Goal: Find specific page/section: Find specific page/section

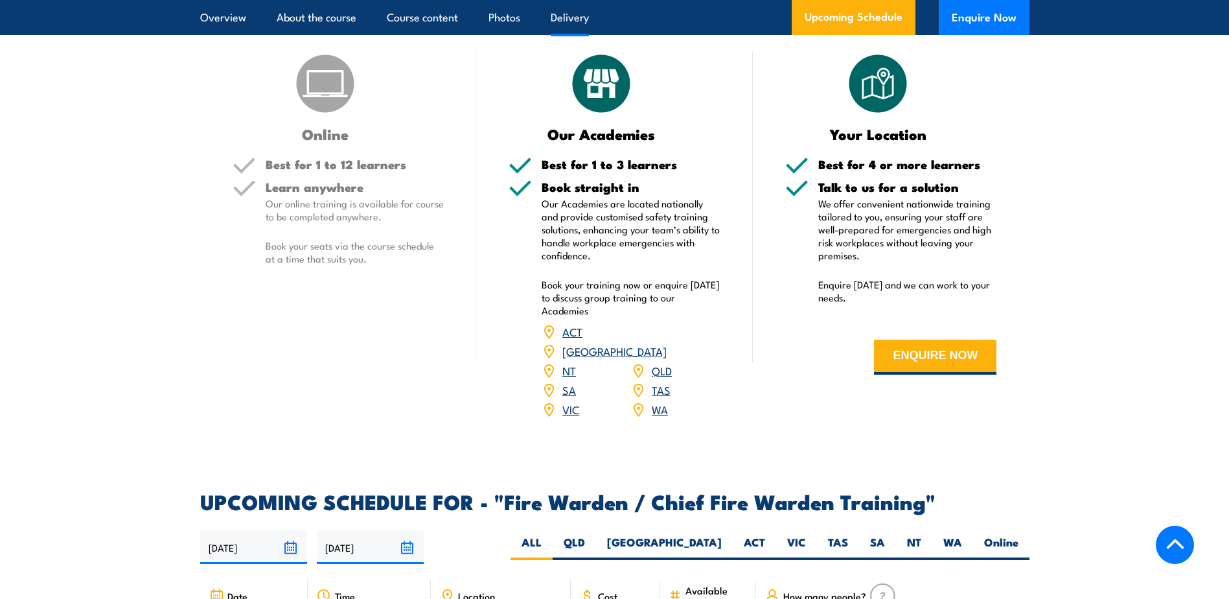
scroll to position [1879, 0]
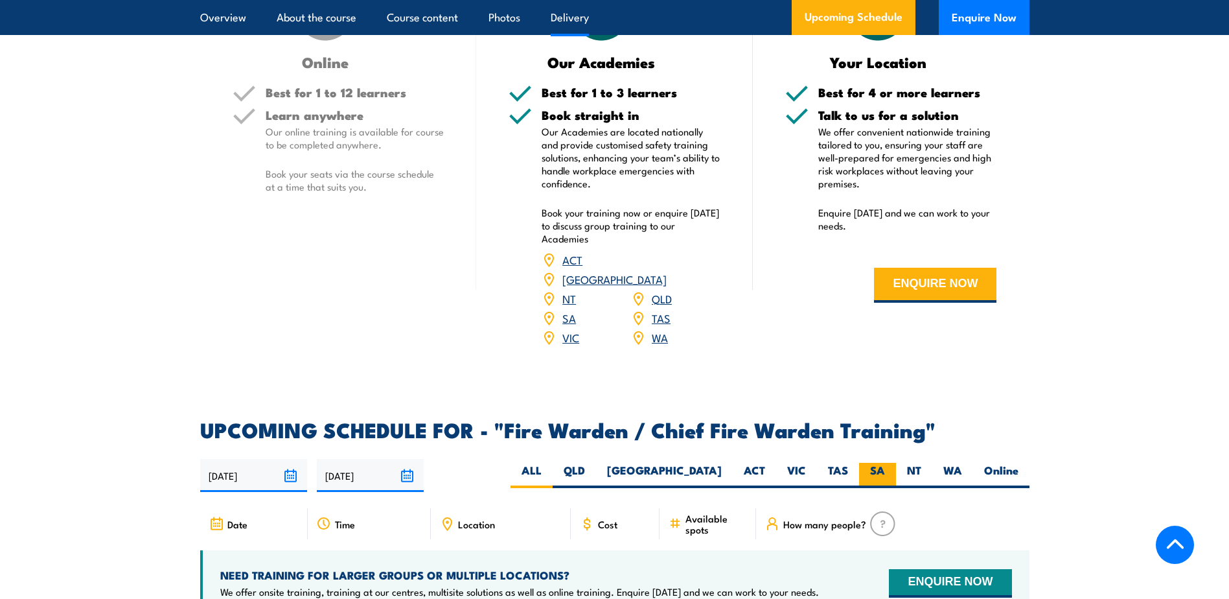
click at [872, 468] on label "SA" at bounding box center [877, 475] width 37 height 25
click at [885, 468] on input "SA" at bounding box center [889, 467] width 8 height 8
radio input "true"
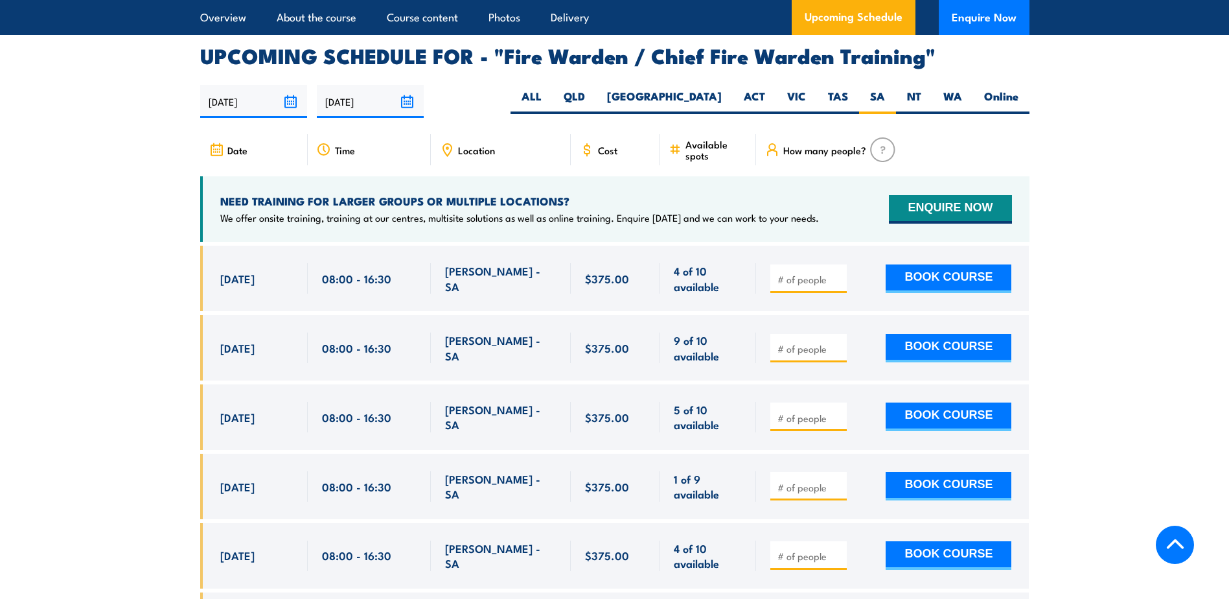
scroll to position [2230, 0]
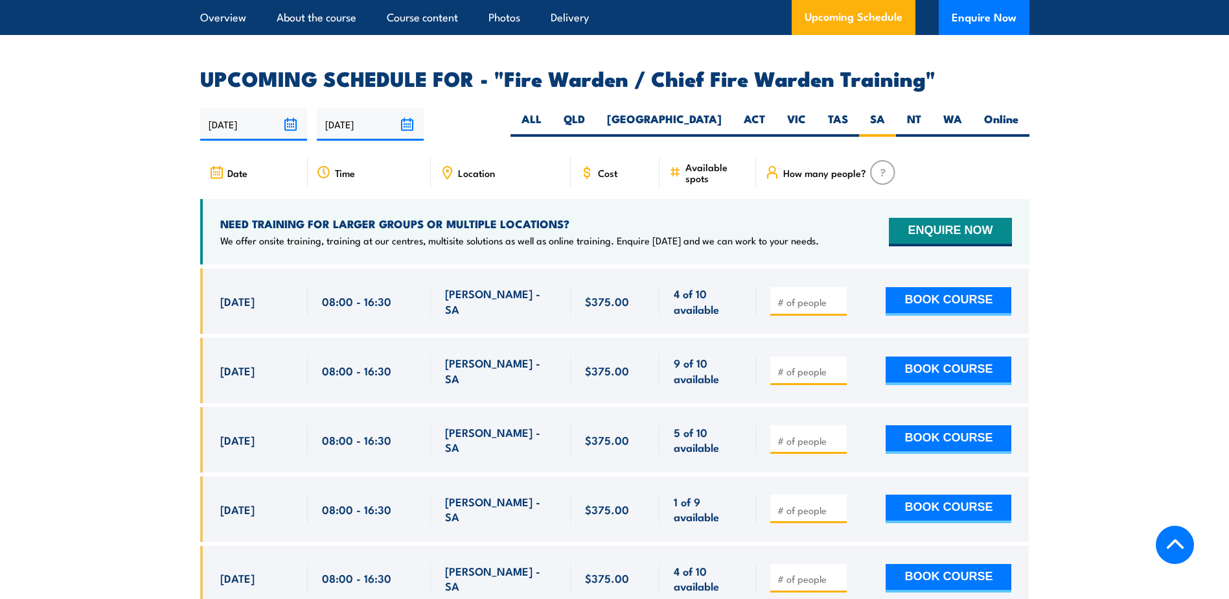
click at [461, 168] on span "Location" at bounding box center [476, 172] width 37 height 11
